Goal: Use online tool/utility: Utilize a website feature to perform a specific function

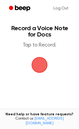
click at [39, 64] on span "button" at bounding box center [39, 64] width 27 height 27
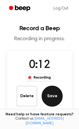
click at [50, 96] on button "Save" at bounding box center [51, 96] width 21 height 21
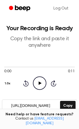
click at [36, 85] on icon "Play Audio" at bounding box center [39, 82] width 13 height 13
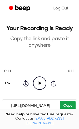
click at [63, 106] on button "Copy" at bounding box center [67, 106] width 15 height 10
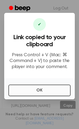
click at [27, 92] on button "OK" at bounding box center [39, 90] width 62 height 12
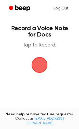
click at [36, 68] on span "button" at bounding box center [39, 65] width 28 height 28
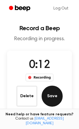
click at [50, 103] on button "Save" at bounding box center [51, 96] width 21 height 21
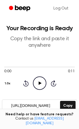
click at [43, 84] on icon "Play Audio" at bounding box center [39, 82] width 13 height 13
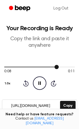
click at [54, 65] on div at bounding box center [39, 67] width 70 height 4
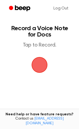
click at [38, 65] on span "button" at bounding box center [39, 64] width 17 height 17
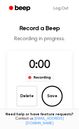
click at [37, 66] on span "0:00" at bounding box center [39, 65] width 21 height 11
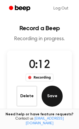
click at [50, 95] on button "Save" at bounding box center [51, 96] width 21 height 21
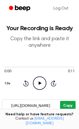
click at [64, 103] on button "Copy" at bounding box center [67, 106] width 15 height 10
